Goal: Transaction & Acquisition: Purchase product/service

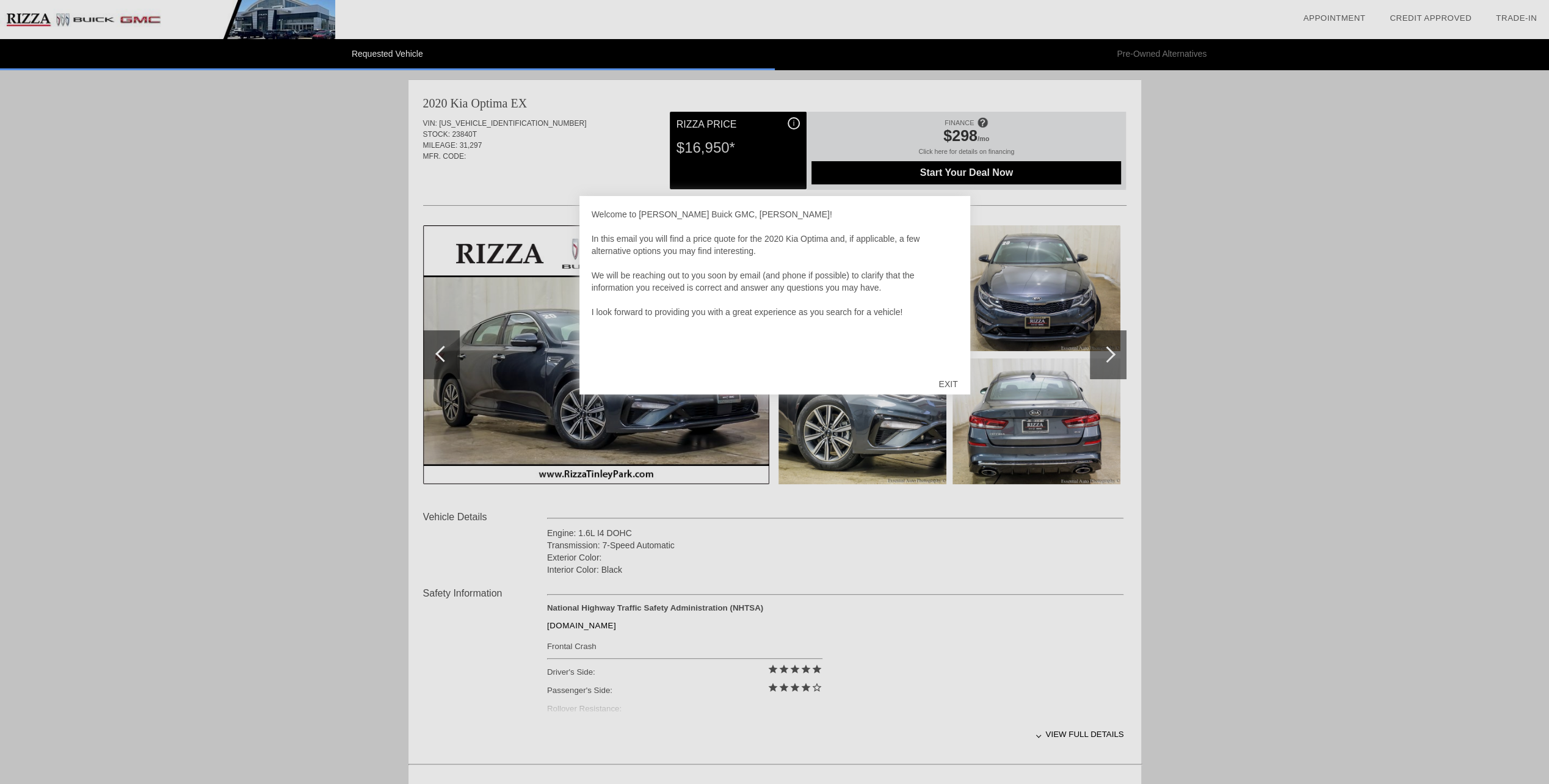
click at [945, 382] on div "EXIT" at bounding box center [948, 384] width 43 height 36
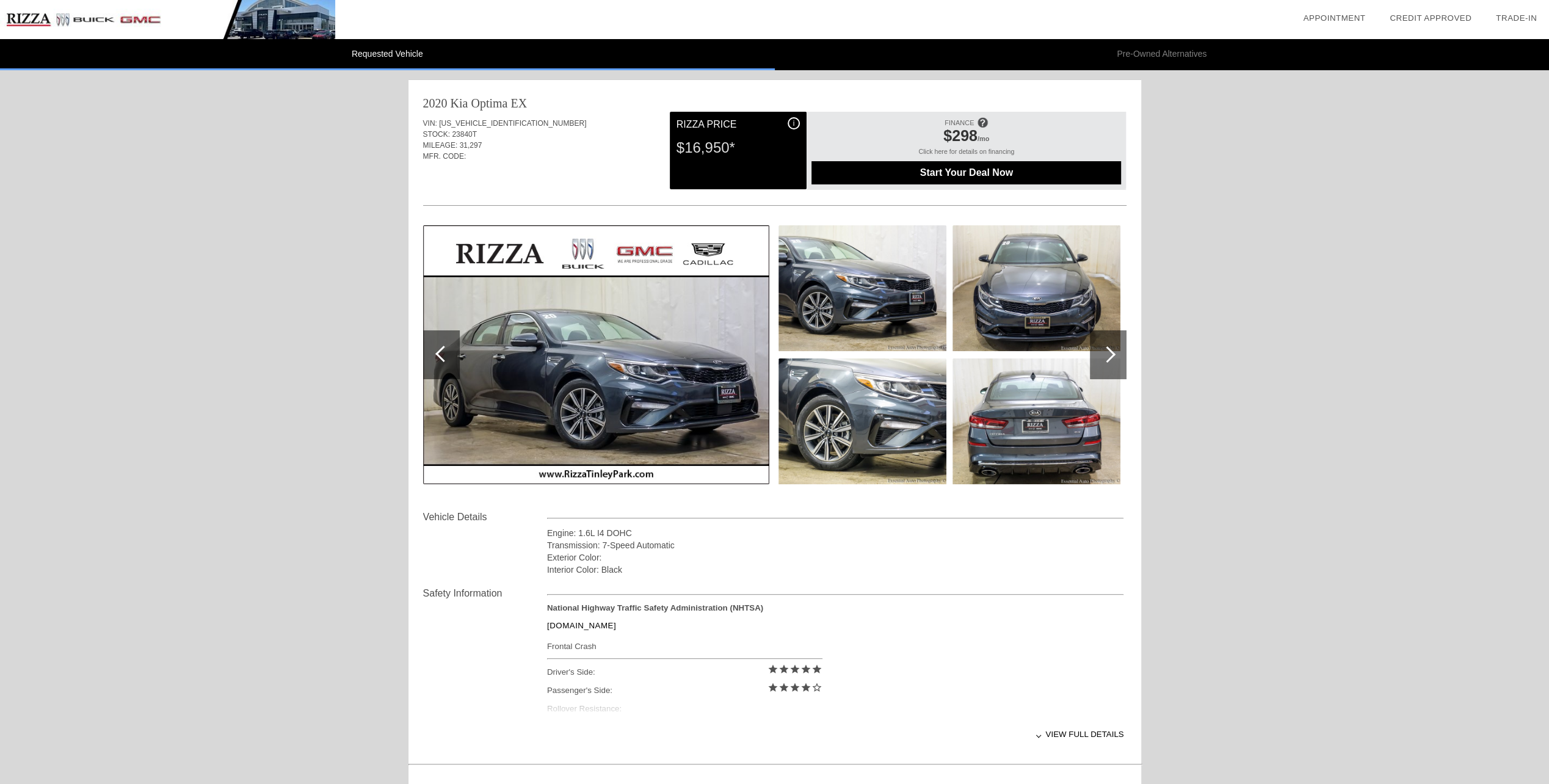
click at [1004, 174] on span "Start Your Deal Now" at bounding box center [966, 173] width 279 height 11
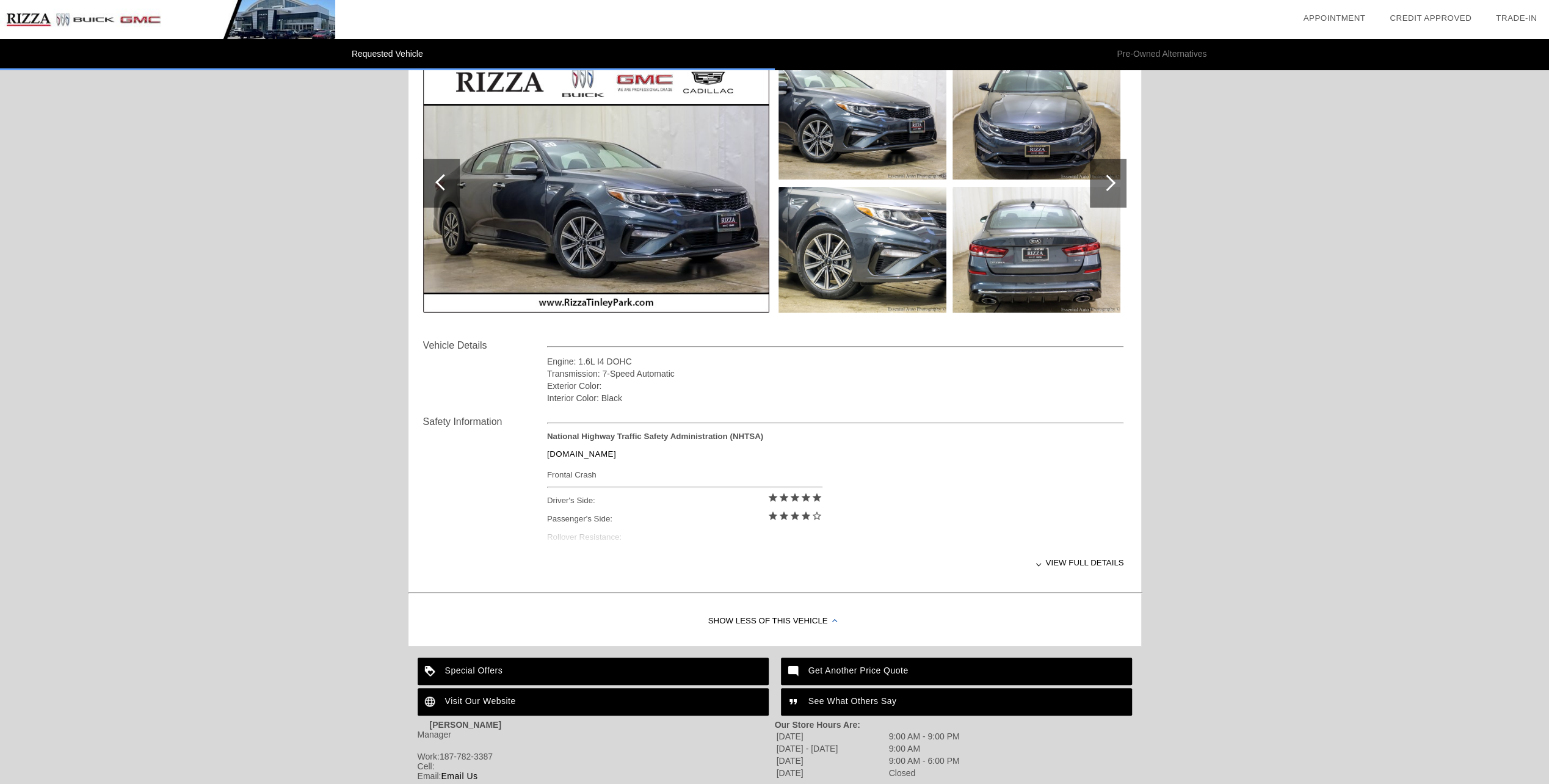
scroll to position [259, 0]
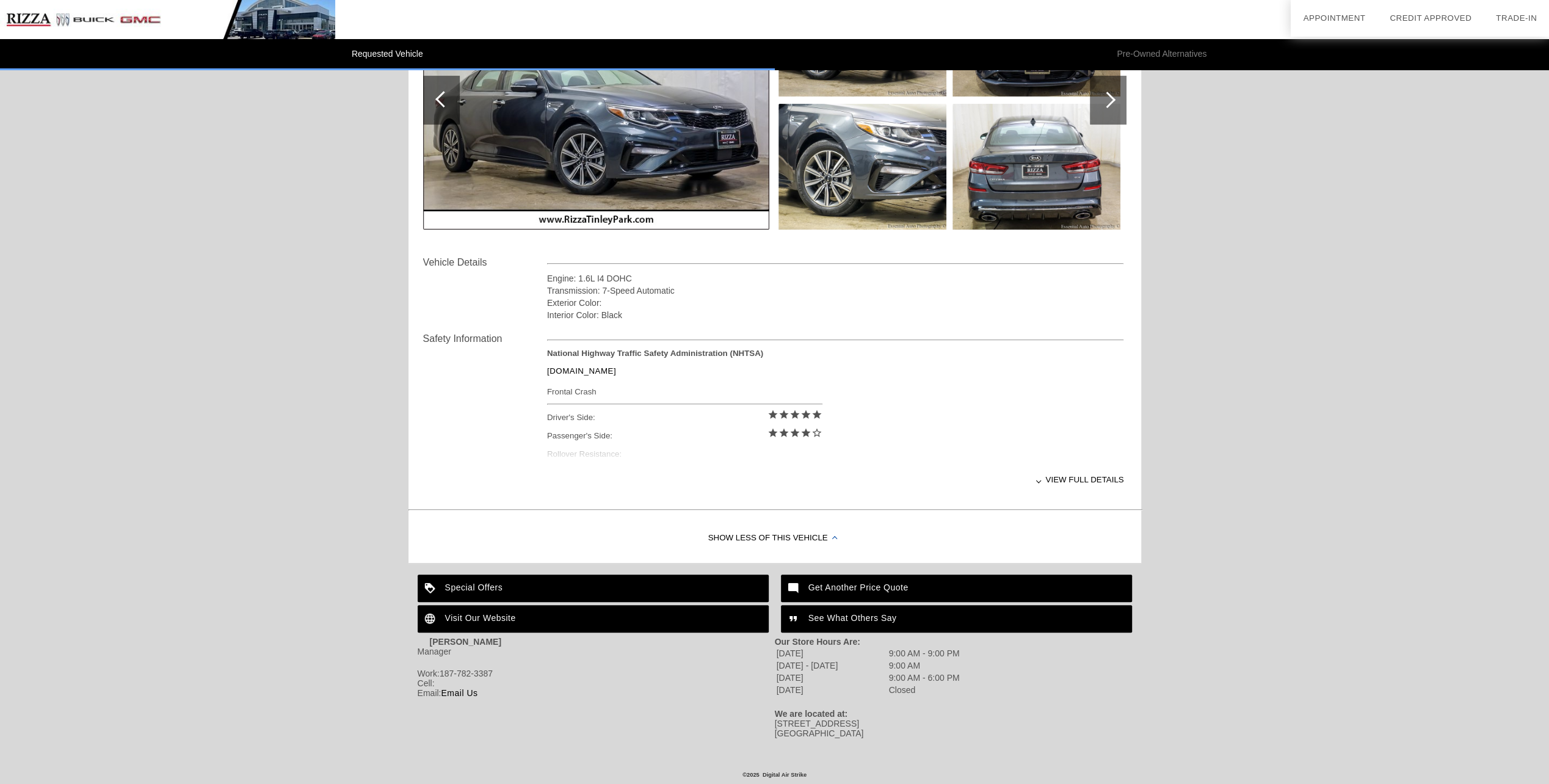
click at [763, 535] on div "Show Less of this Vehicle" at bounding box center [774, 538] width 733 height 49
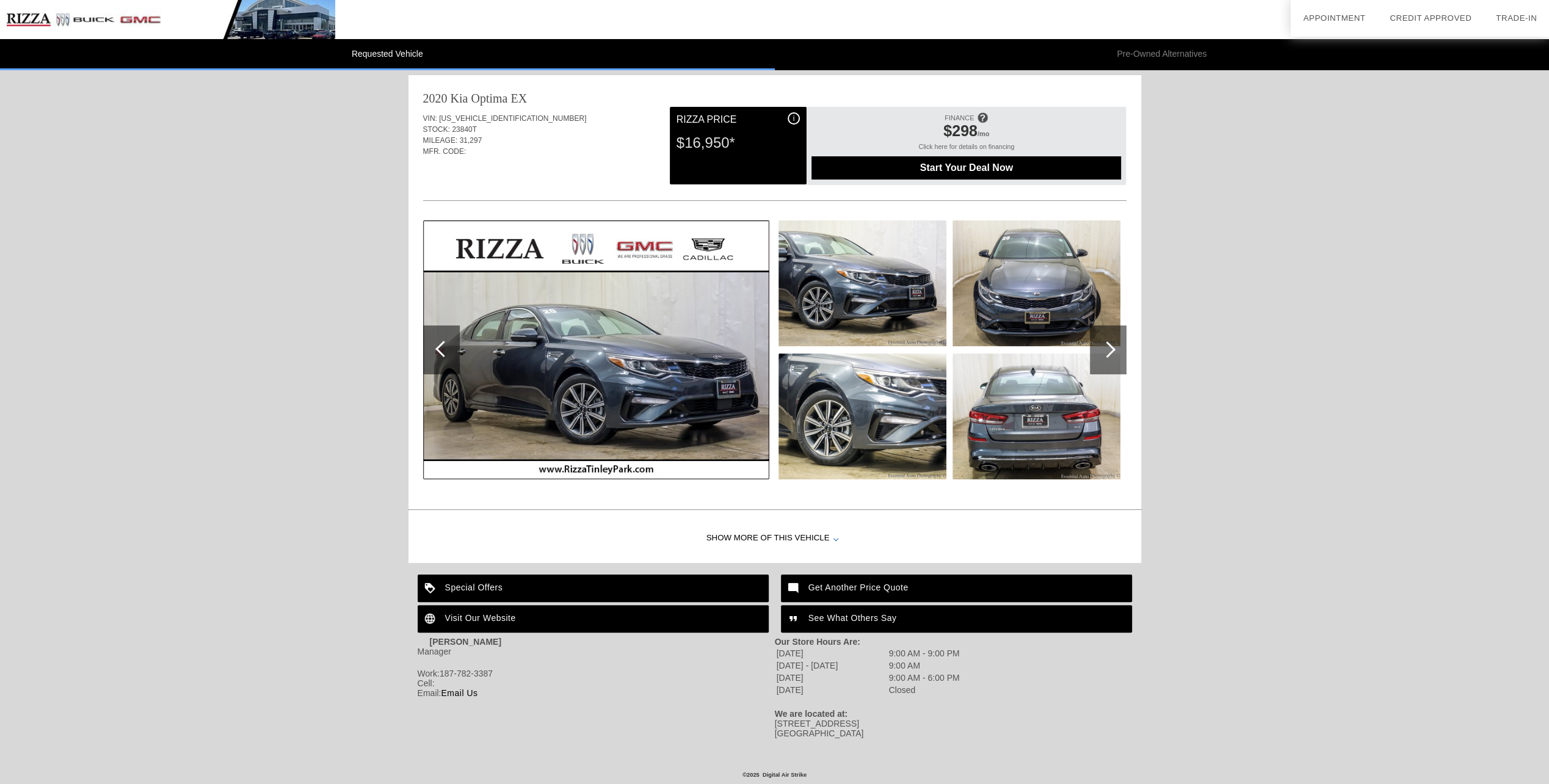
scroll to position [8, 0]
click at [1106, 341] on div at bounding box center [1107, 349] width 16 height 16
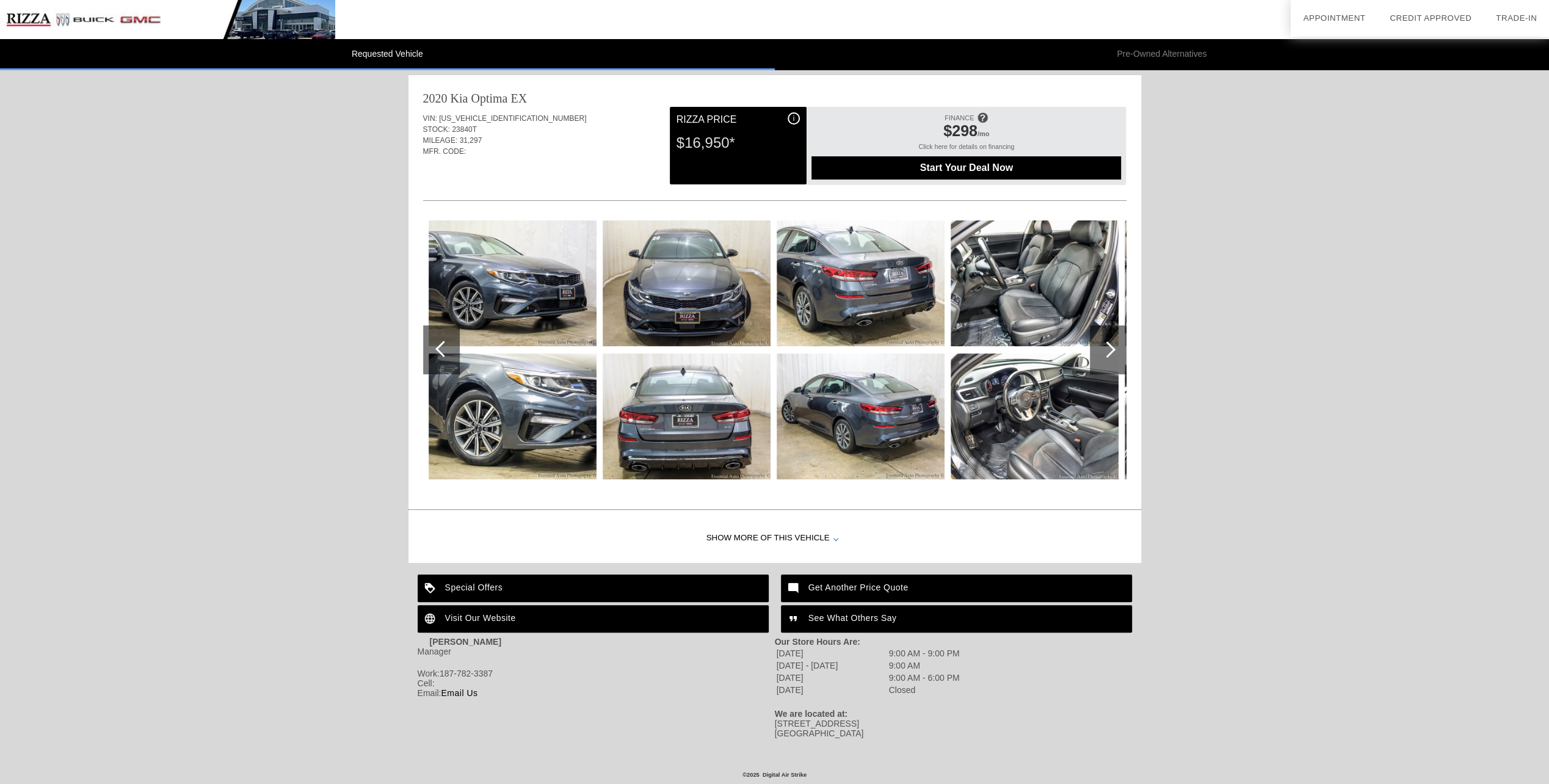
click at [1106, 341] on div at bounding box center [1107, 349] width 16 height 16
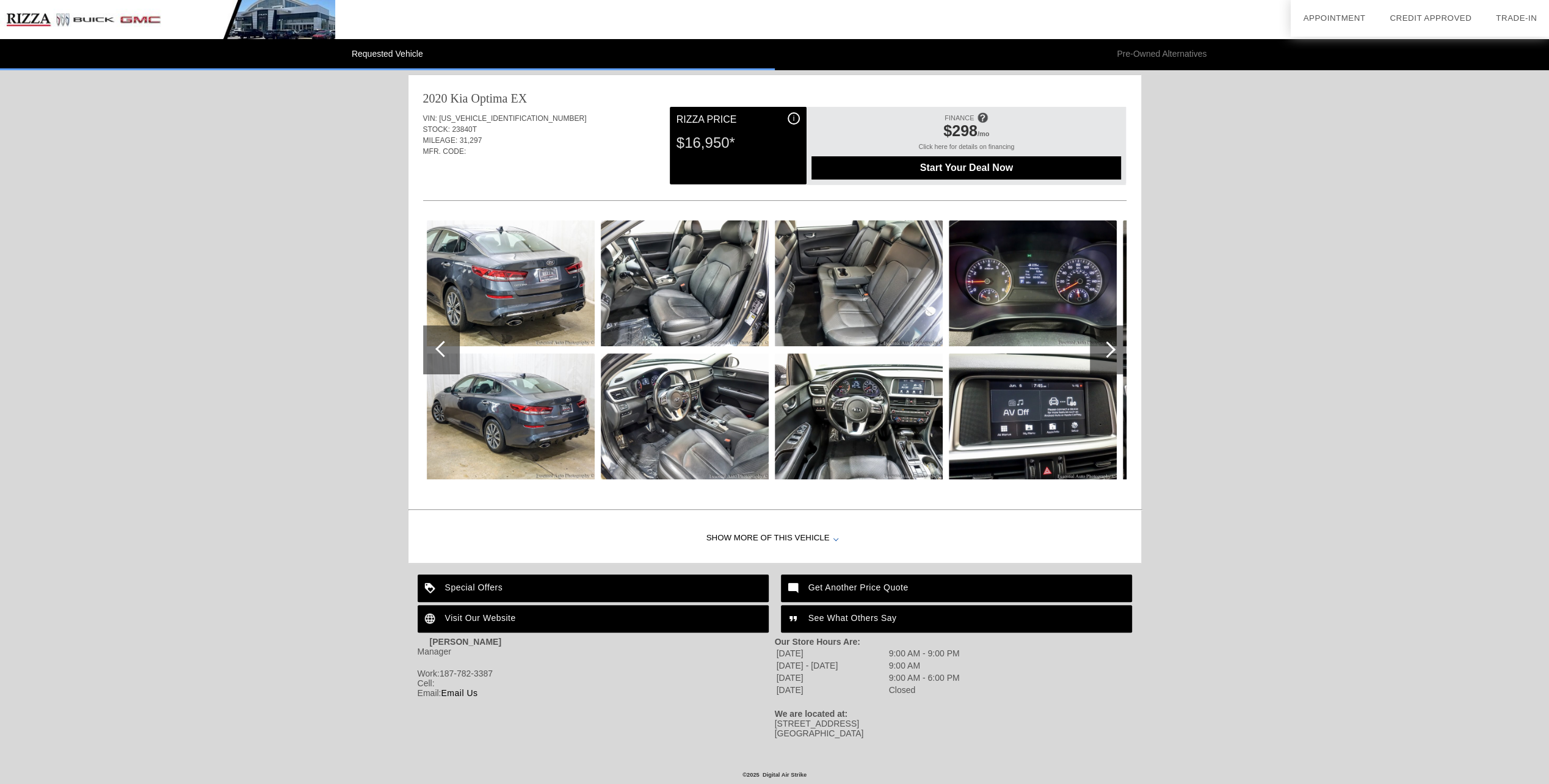
click at [1106, 341] on div at bounding box center [1107, 349] width 16 height 16
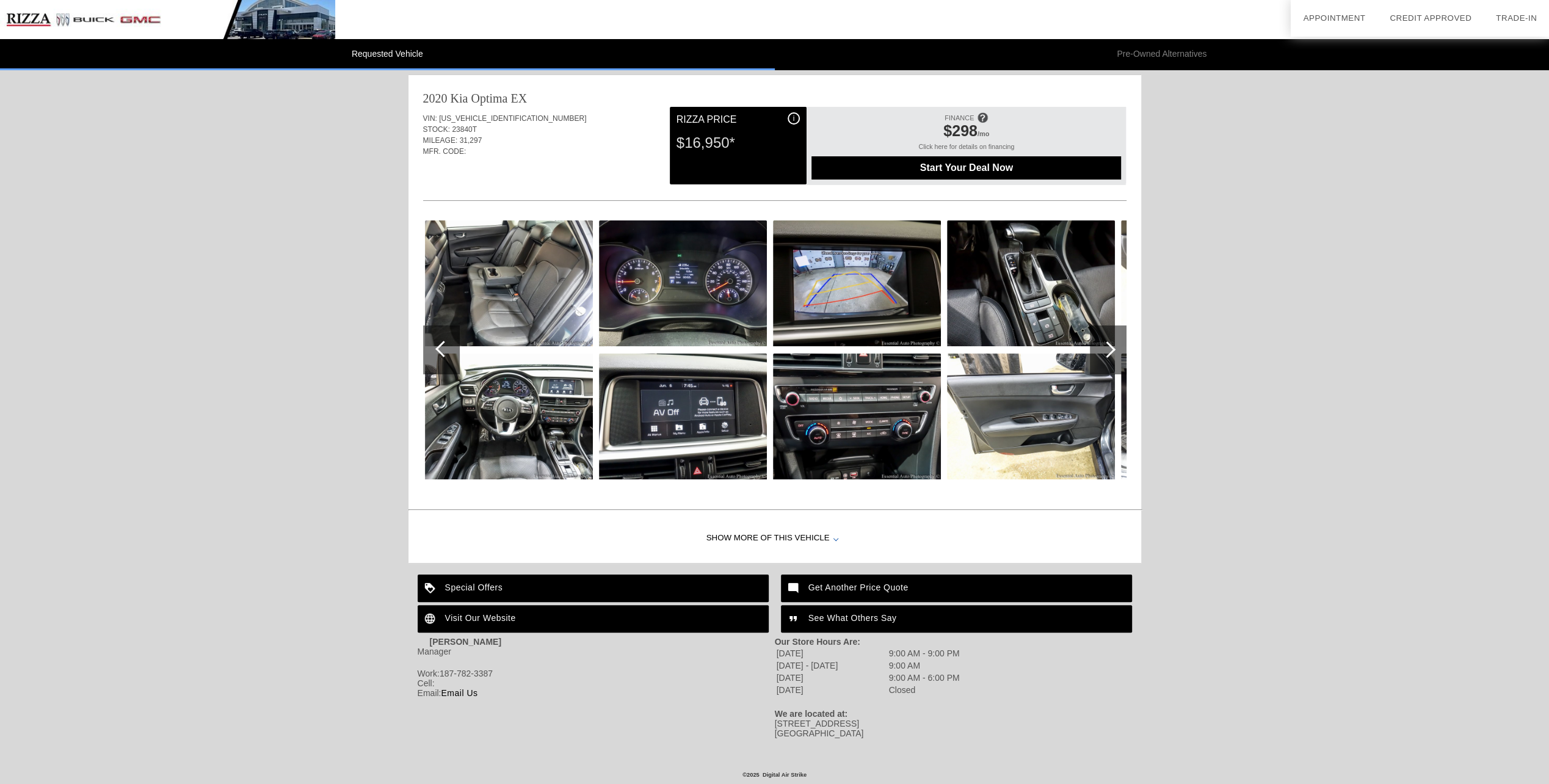
click at [1106, 341] on div at bounding box center [1107, 349] width 16 height 16
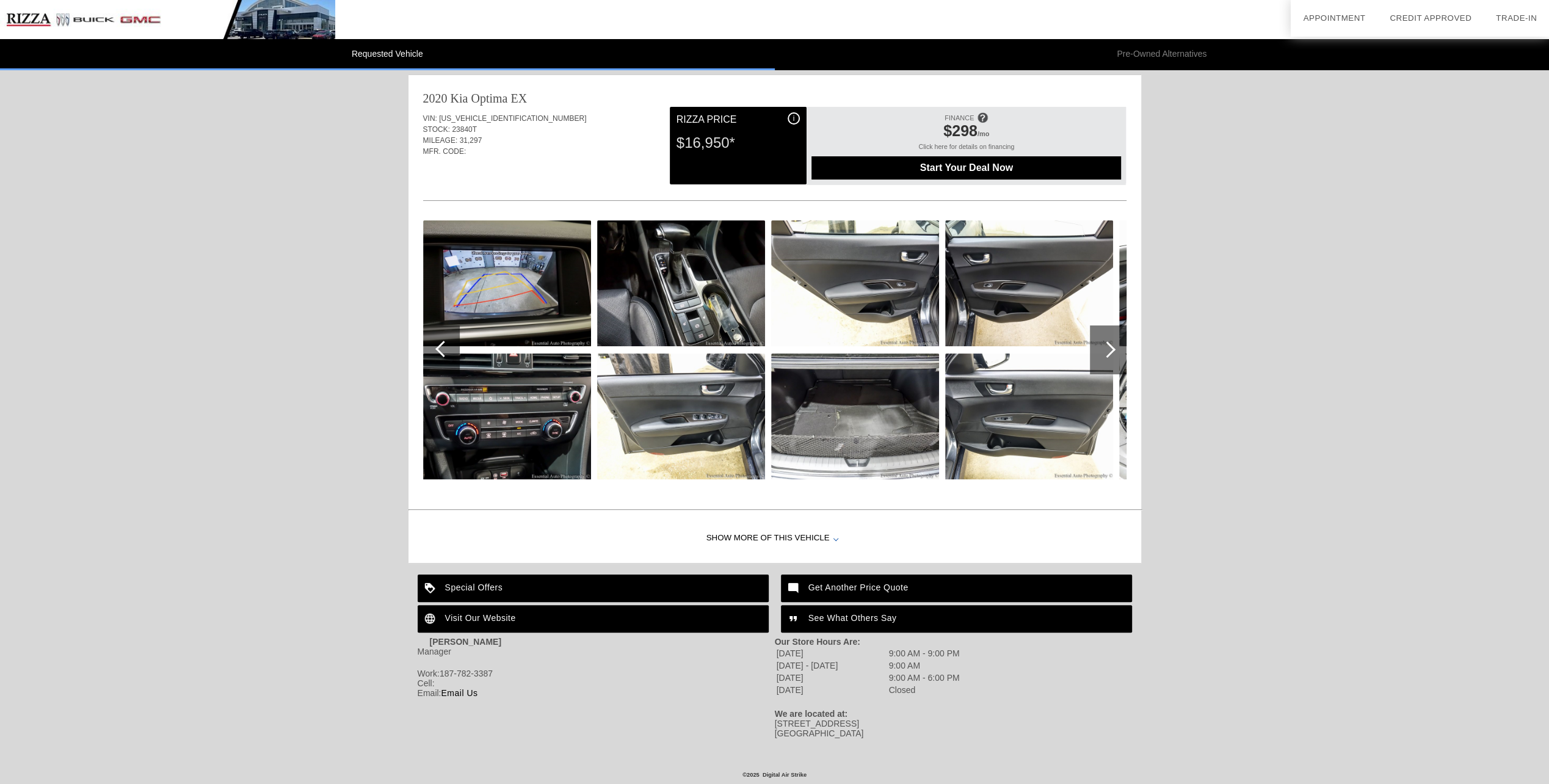
click at [1106, 341] on div at bounding box center [1107, 349] width 16 height 16
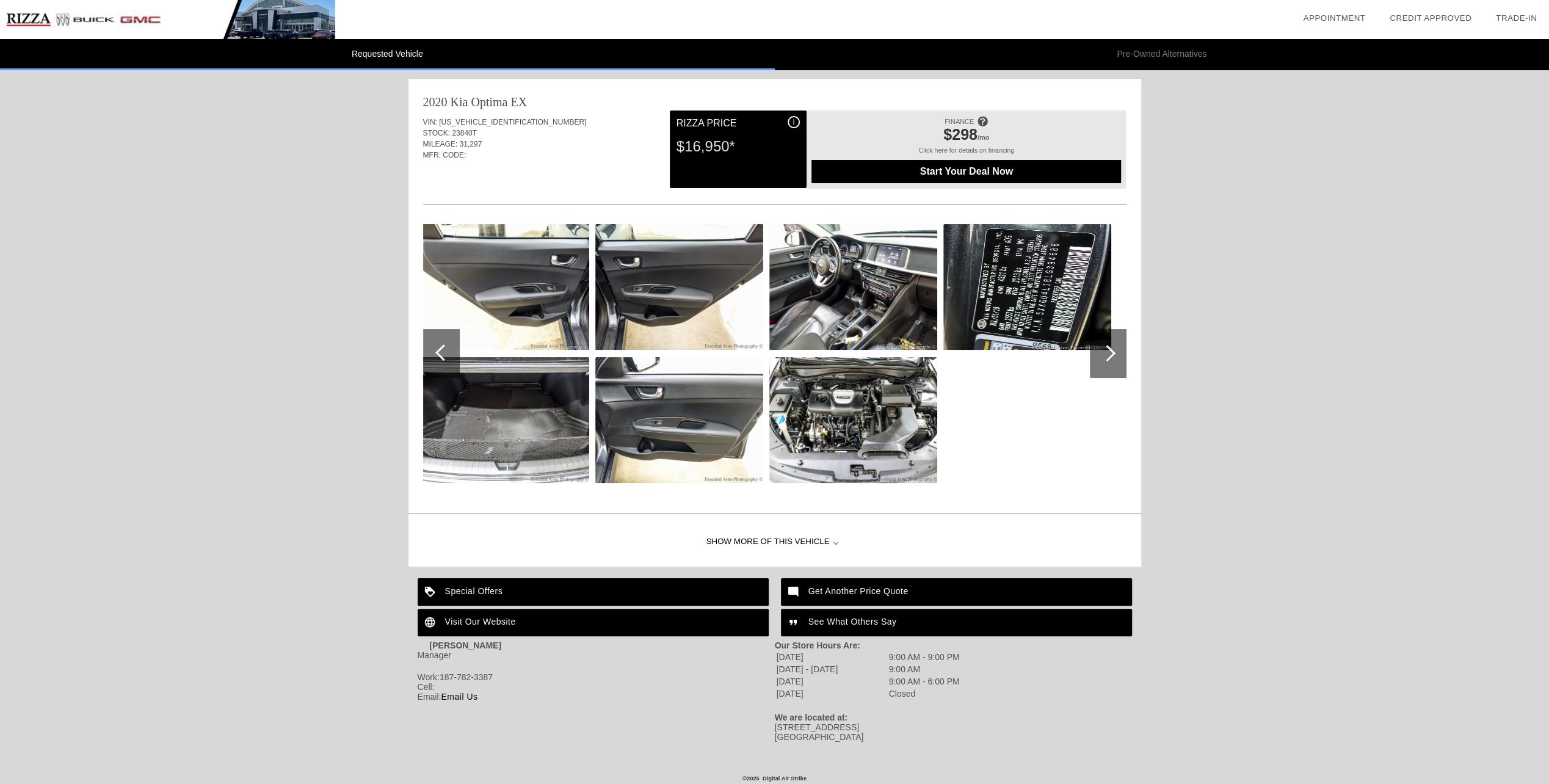
scroll to position [0, 0]
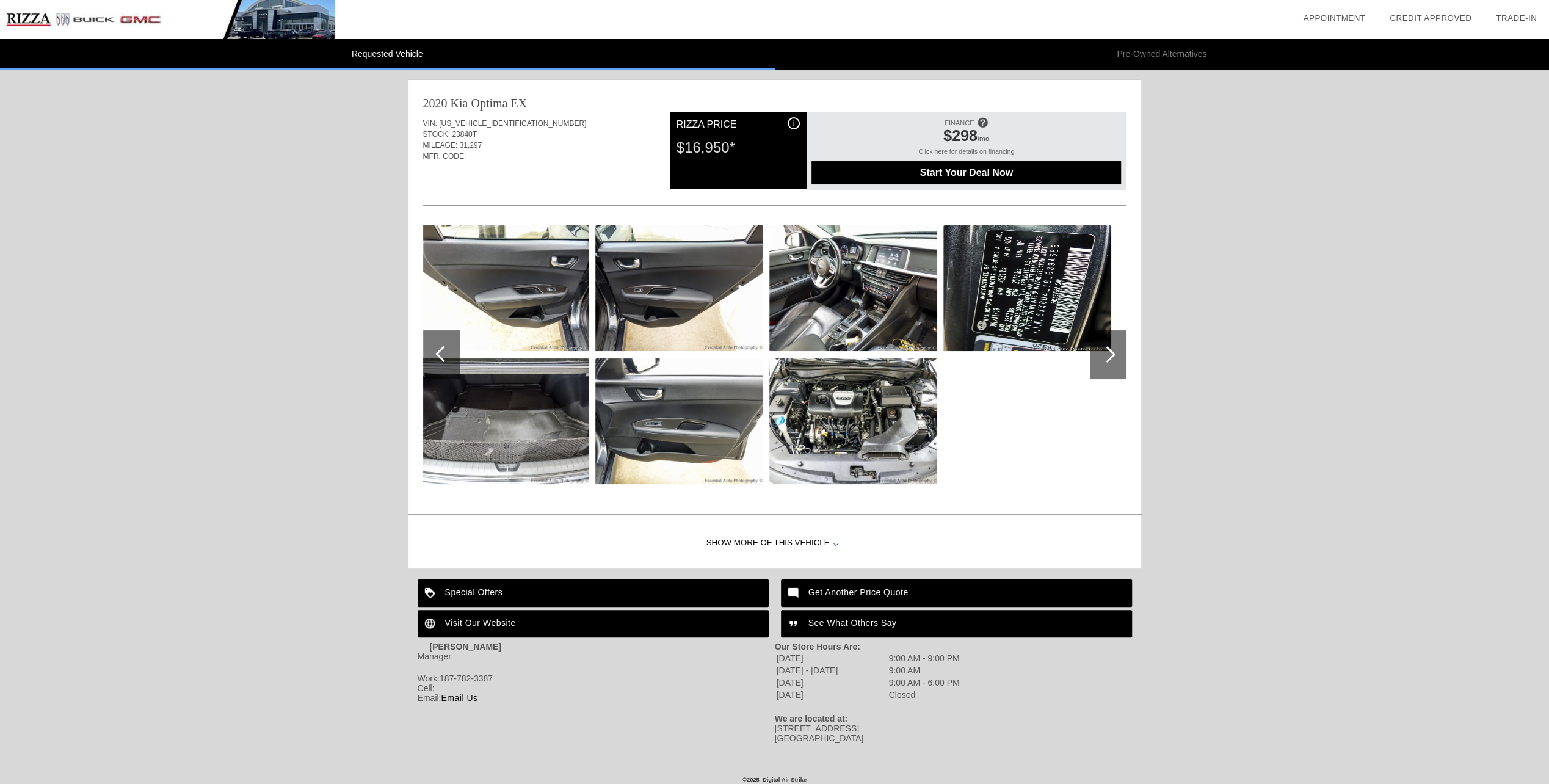
click at [978, 169] on span "Start Your Deal Now" at bounding box center [966, 173] width 279 height 11
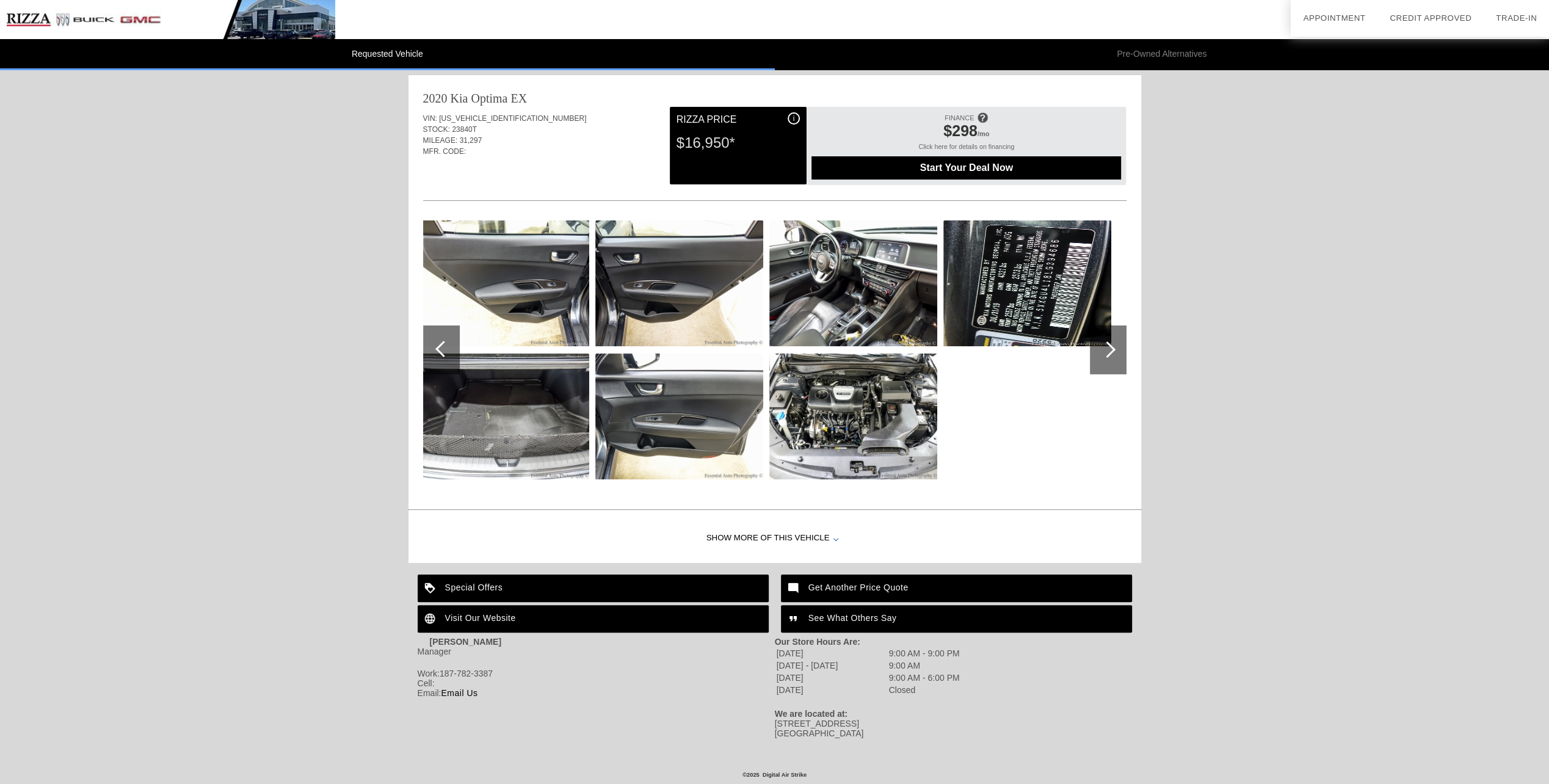
click at [820, 531] on div "Show More of this Vehicle" at bounding box center [774, 538] width 733 height 49
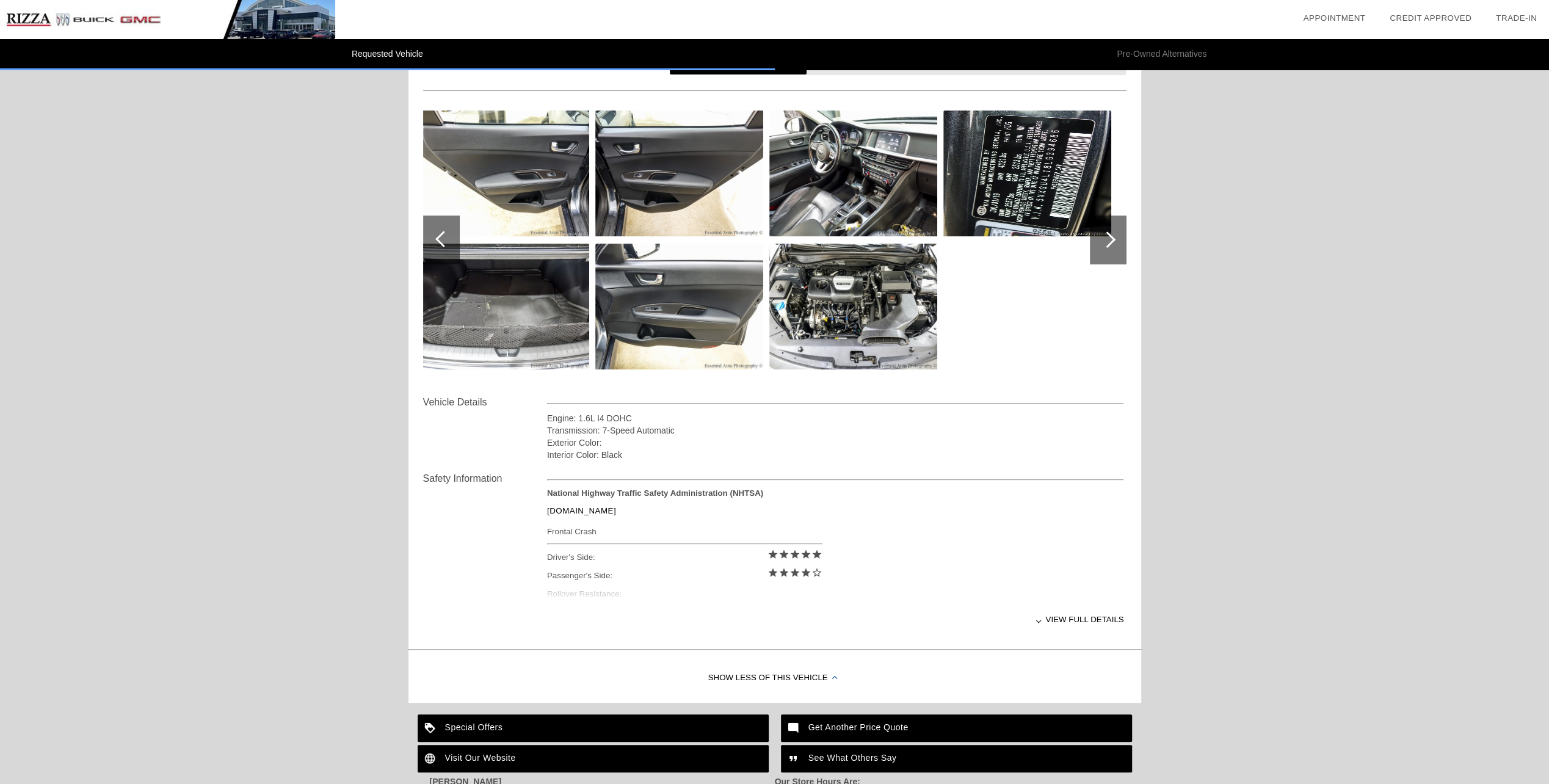
scroll to position [259, 0]
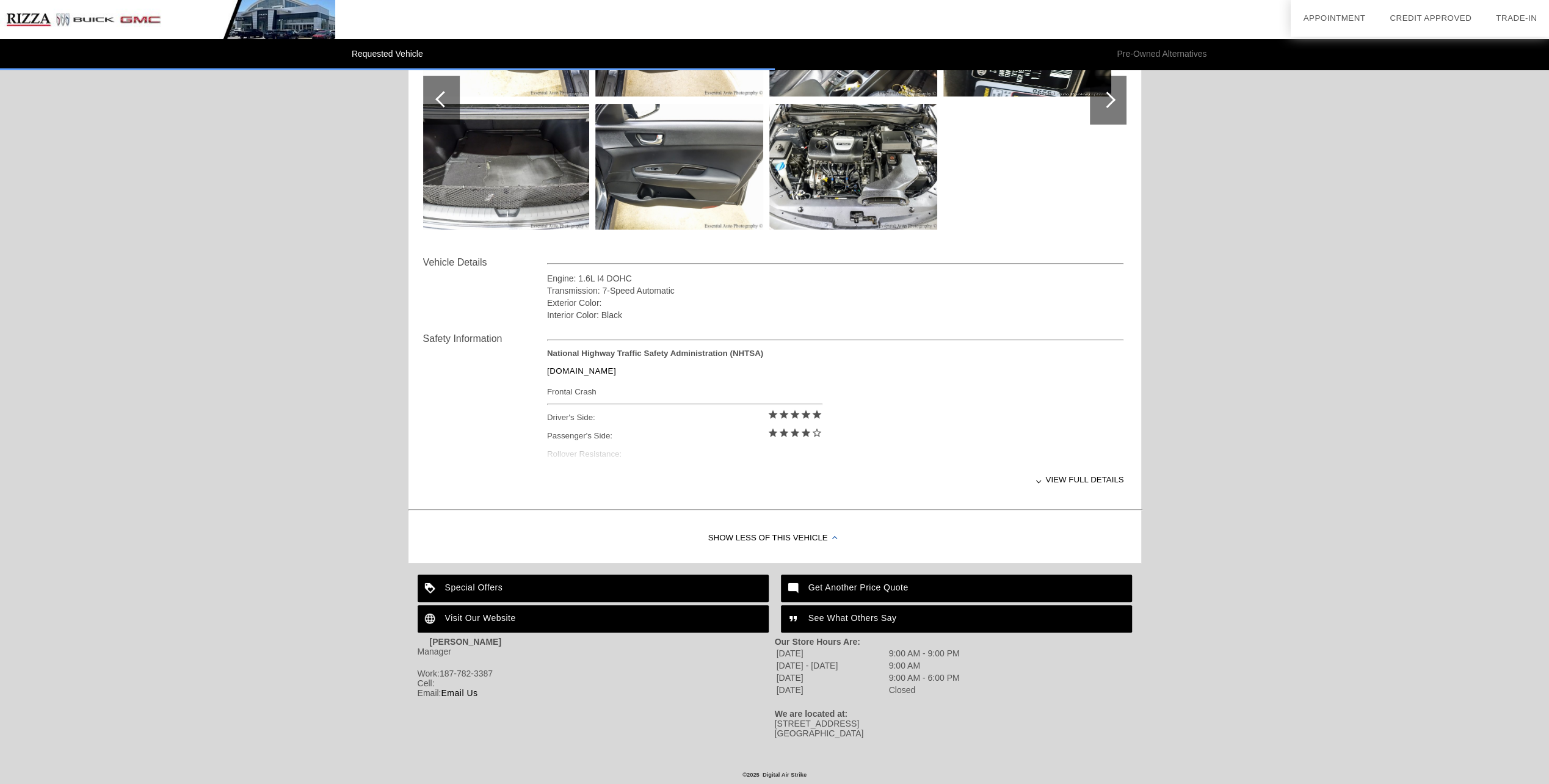
click at [858, 574] on div "Get Another Price Quote" at bounding box center [956, 588] width 351 height 27
